Goal: Task Accomplishment & Management: Complete application form

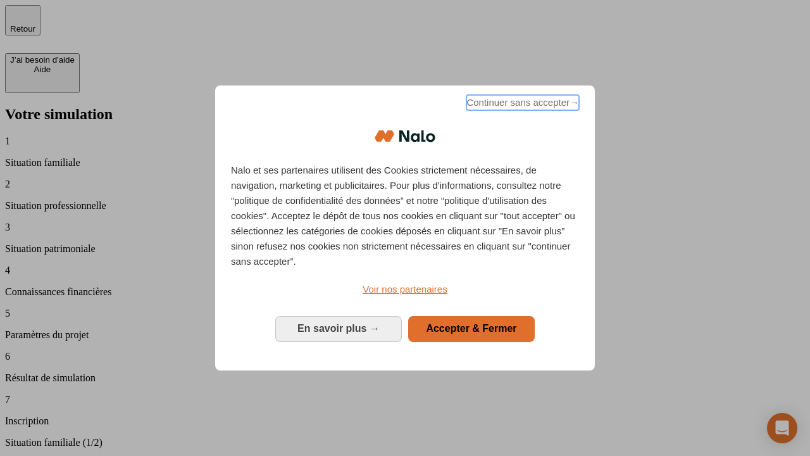
click at [522, 104] on span "Continuer sans accepter →" at bounding box center [523, 102] width 113 height 15
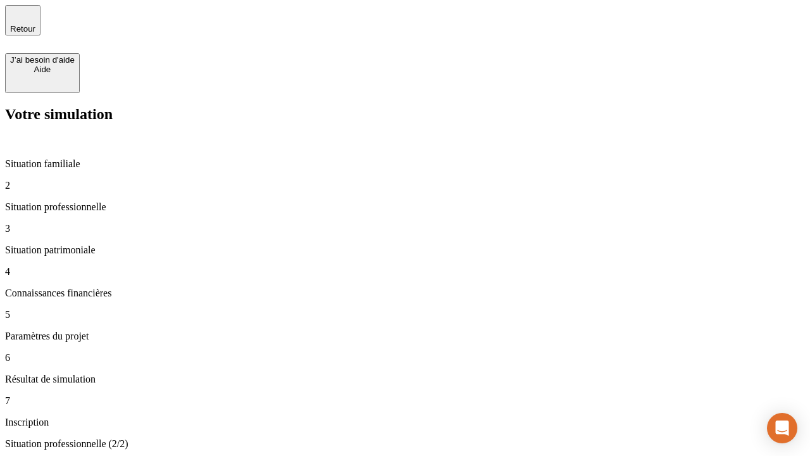
type input "30 000"
type input "1 000"
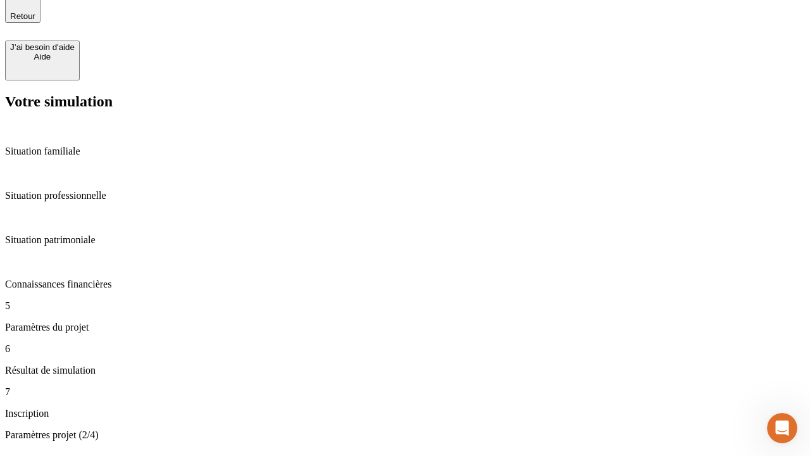
type input "65"
type input "5 000"
type input "640"
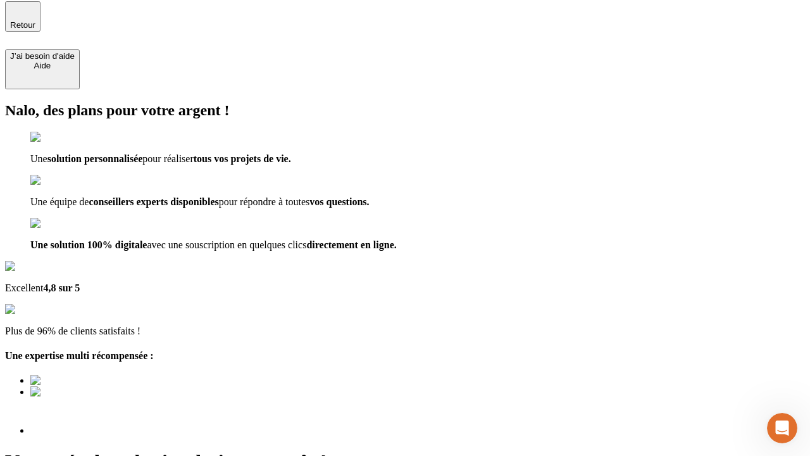
type input "[EMAIL_ADDRESS][DOMAIN_NAME]"
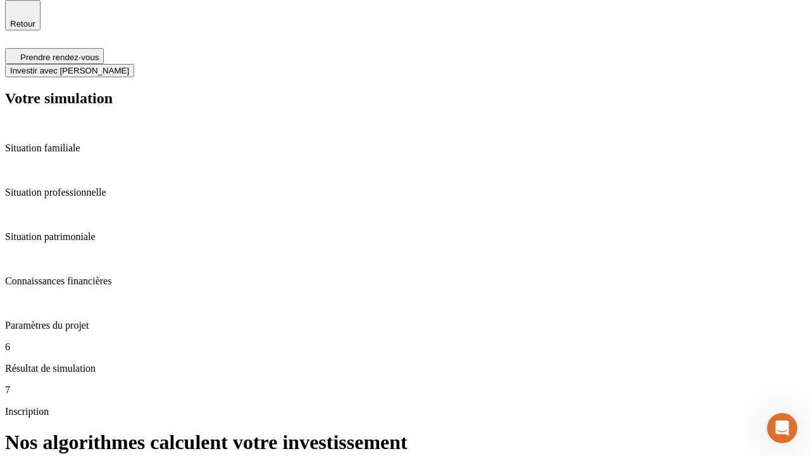
click at [129, 66] on span "Investir avec [PERSON_NAME]" at bounding box center [69, 70] width 119 height 9
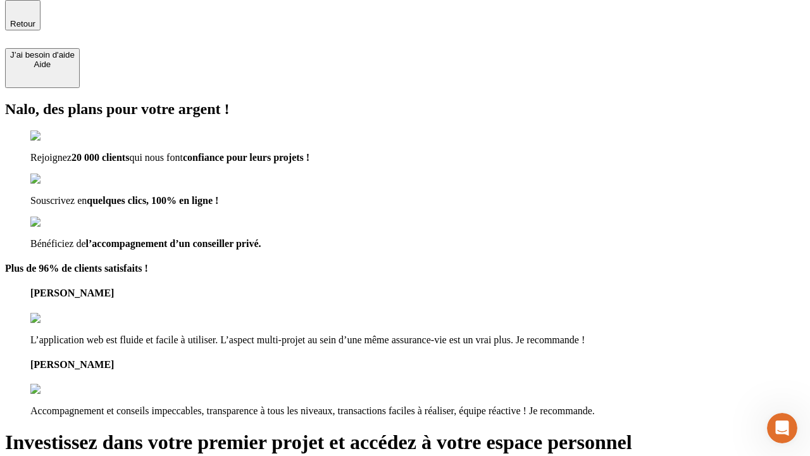
scroll to position [4, 0]
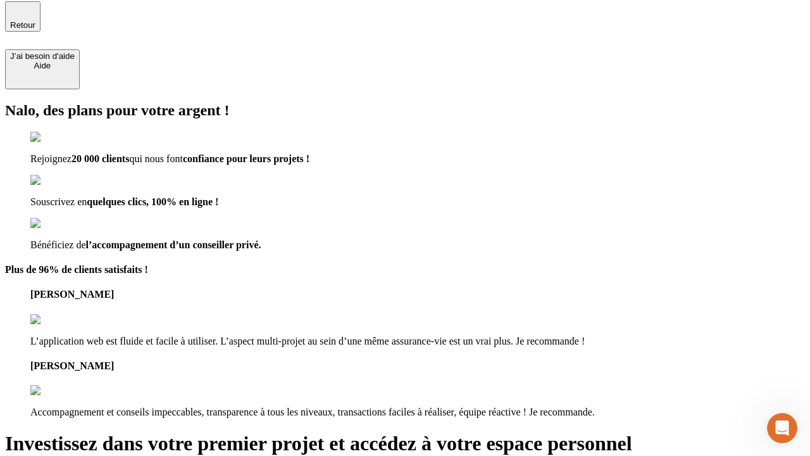
type input "[PERSON_NAME][EMAIL_ADDRESS][DOMAIN_NAME]"
